Goal: Check status: Check status

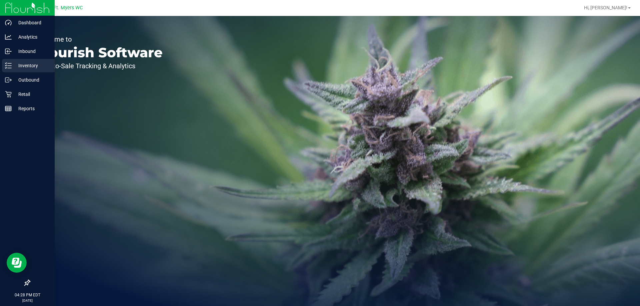
click at [26, 67] on p "Inventory" at bounding box center [32, 66] width 40 height 8
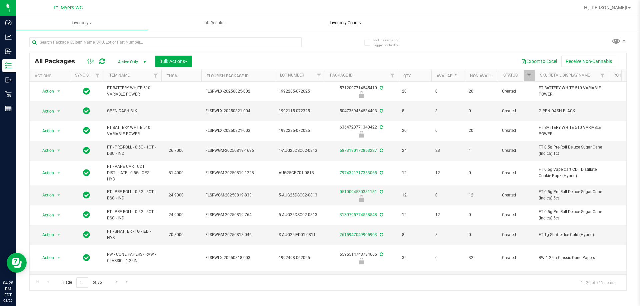
click at [347, 22] on span "Inventory Counts" at bounding box center [345, 23] width 49 height 6
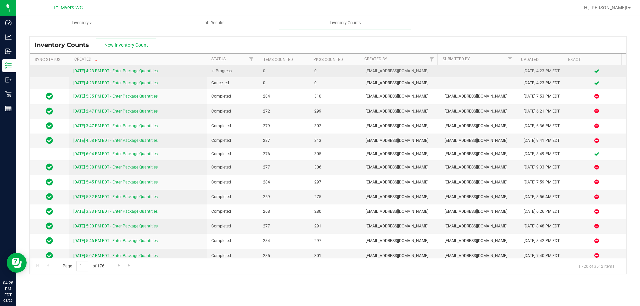
click at [133, 69] on link "[DATE] 4:23 PM EDT - Enter Package Quantities" at bounding box center [115, 71] width 84 height 5
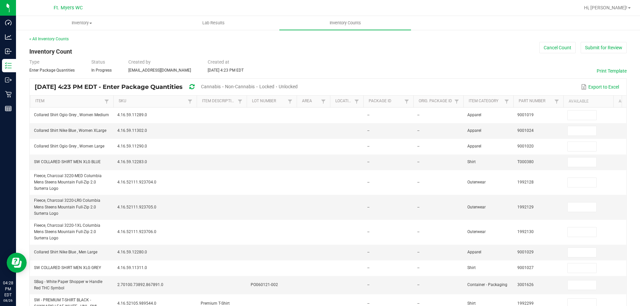
click at [221, 86] on span "Cannabis" at bounding box center [211, 86] width 20 height 5
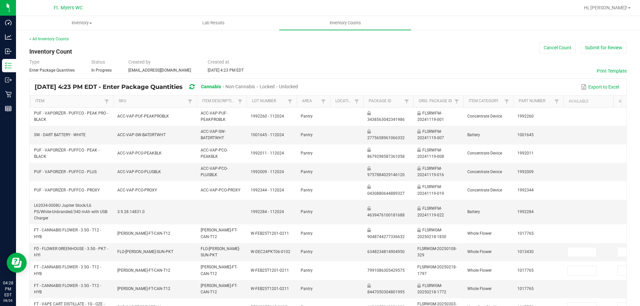
click at [298, 89] on span "Unlocked" at bounding box center [288, 86] width 19 height 5
